Goal: Task Accomplishment & Management: Complete application form

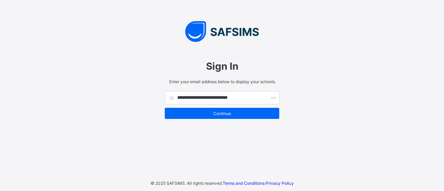
type input "**********"
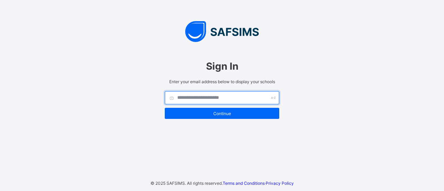
click at [215, 98] on input "text" at bounding box center [222, 97] width 114 height 13
type input "**********"
